Goal: Obtain resource: Download file/media

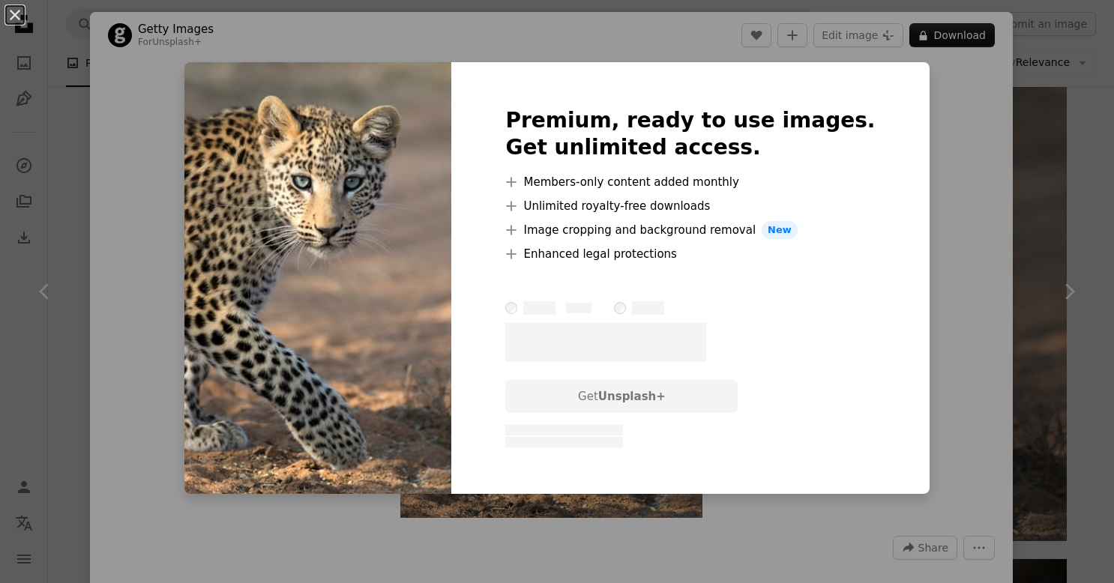
scroll to position [75, 0]
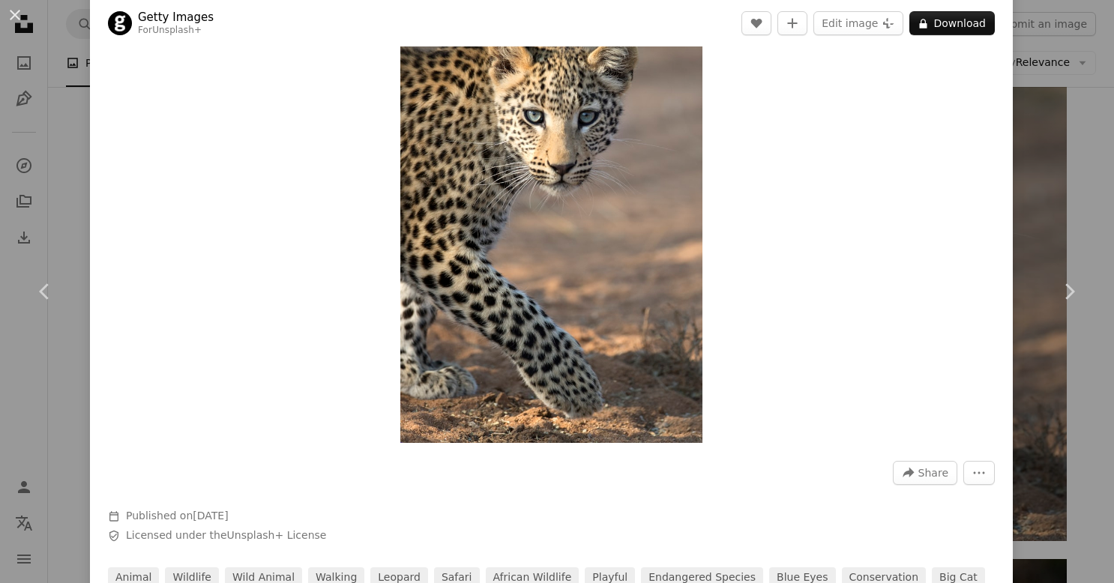
click at [455, 186] on img "Zoom in on this image" at bounding box center [550, 217] width 301 height 452
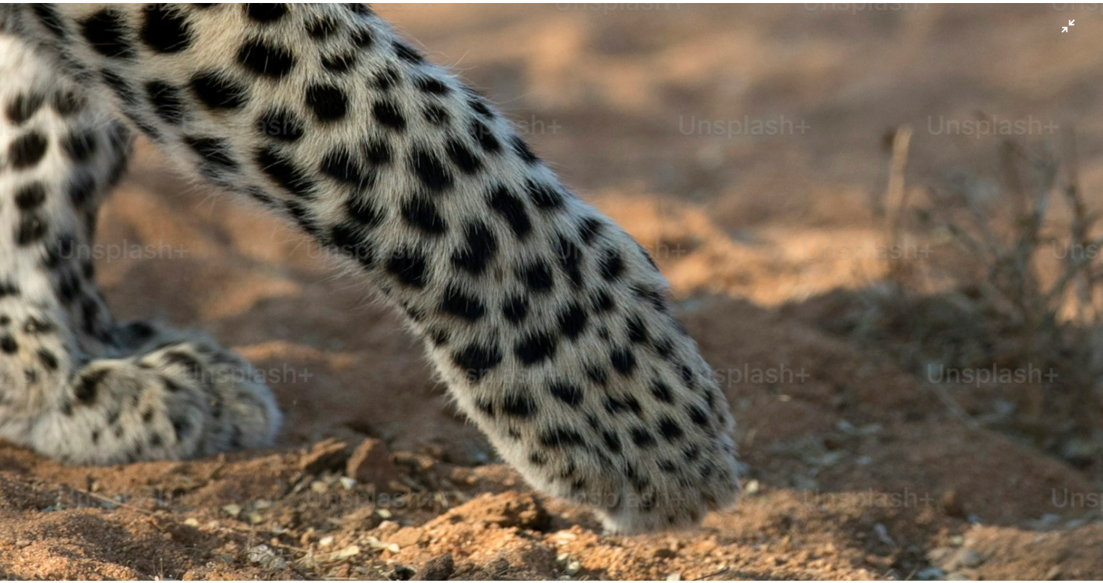
scroll to position [1053, 0]
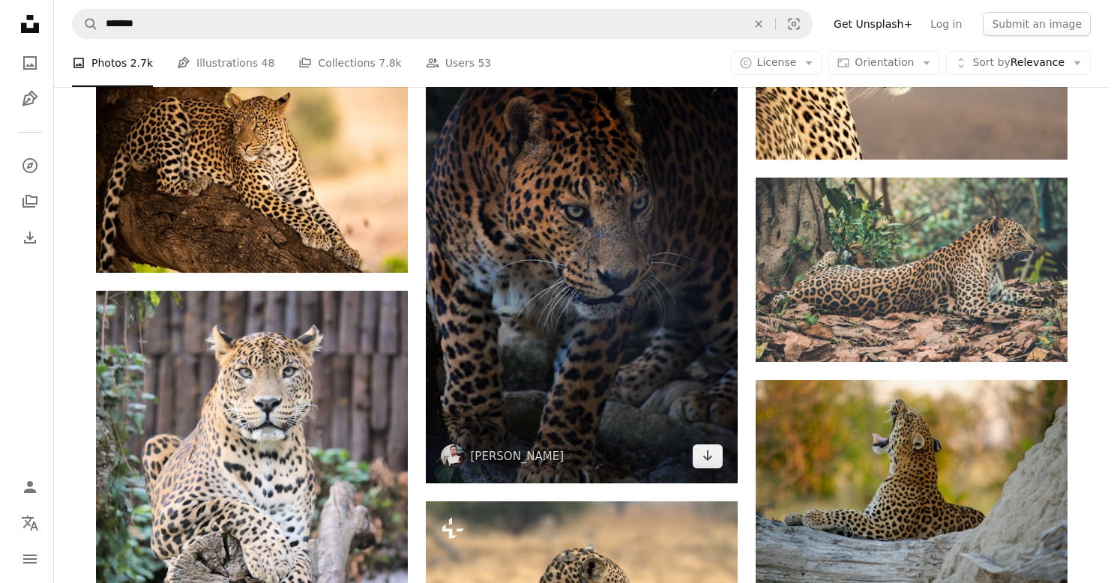
scroll to position [4125, 0]
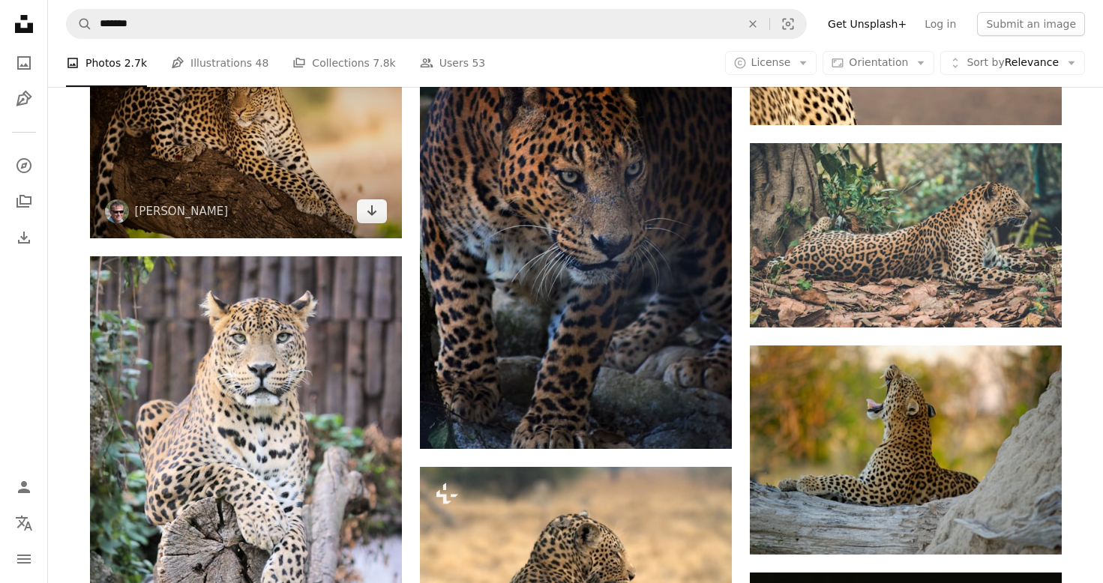
click at [246, 169] on img at bounding box center [246, 135] width 312 height 208
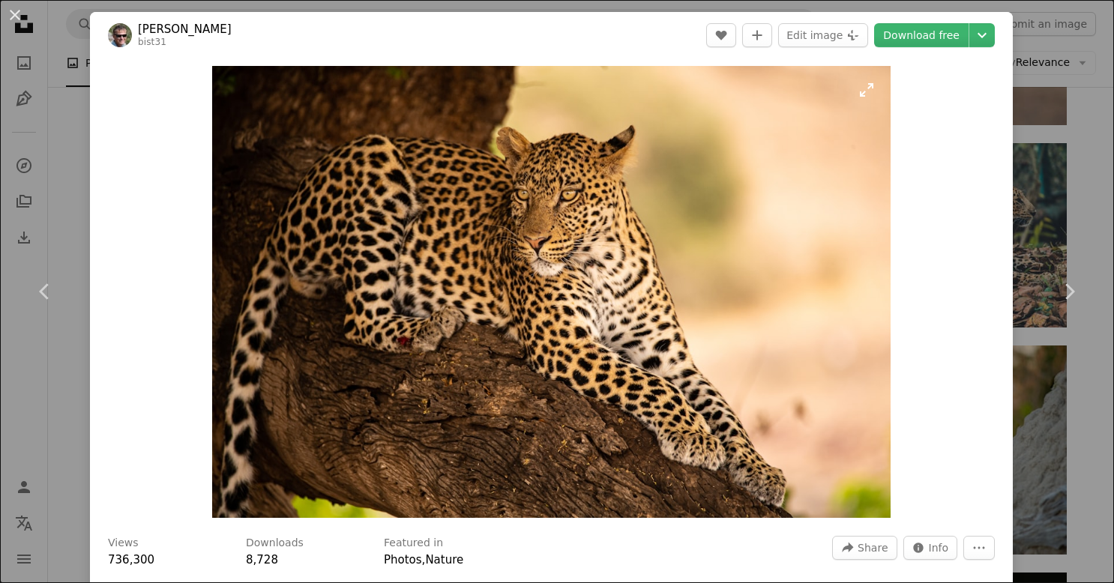
click at [550, 345] on img "Zoom in on this image" at bounding box center [551, 292] width 679 height 452
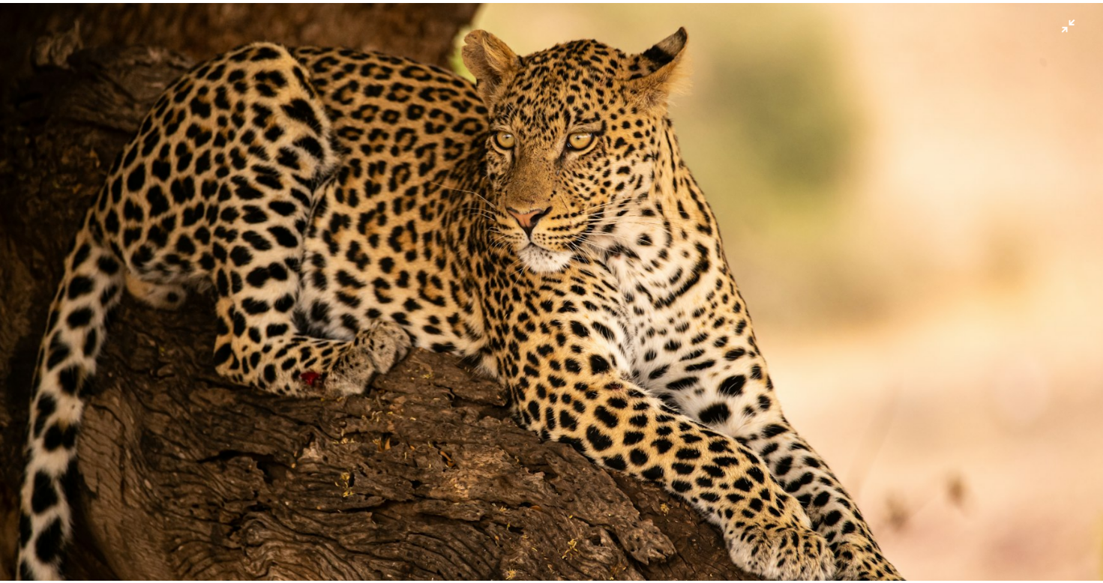
scroll to position [144, 0]
